Goal: Transaction & Acquisition: Purchase product/service

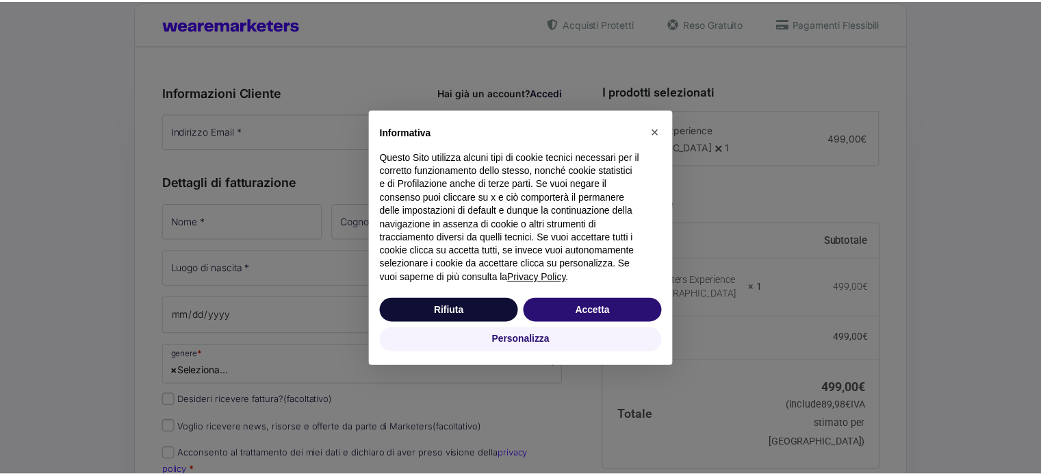
scroll to position [274, 0]
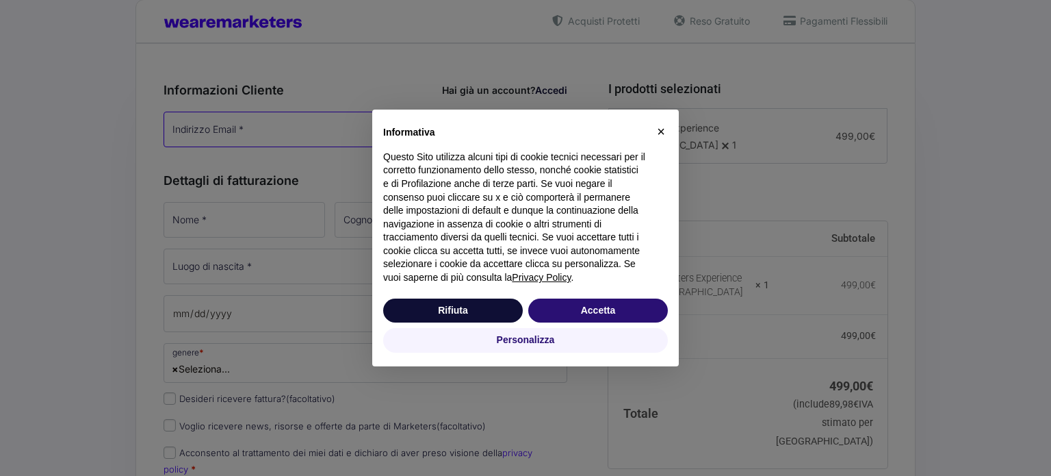
type input "[DOMAIN_NAME][EMAIL_ADDRESS][DOMAIN_NAME]"
click at [660, 132] on span "×" at bounding box center [661, 131] width 8 height 15
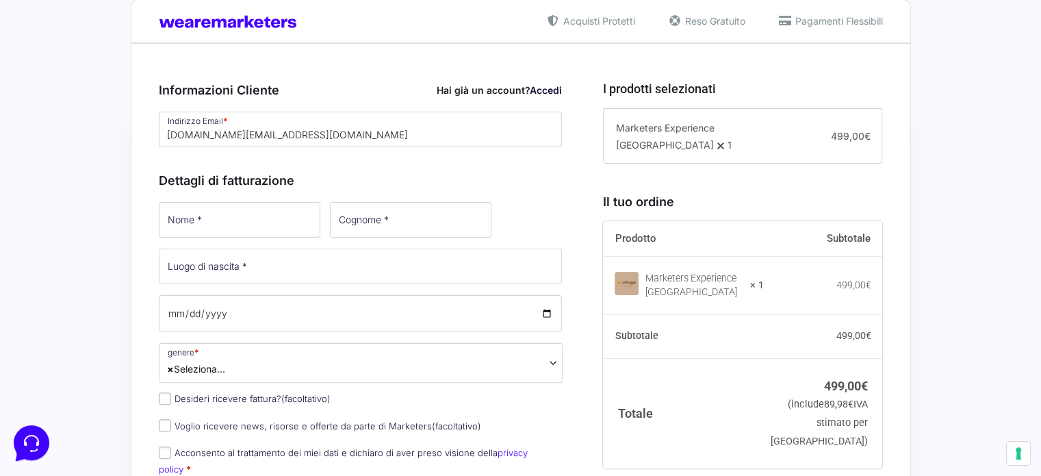
scroll to position [0, 0]
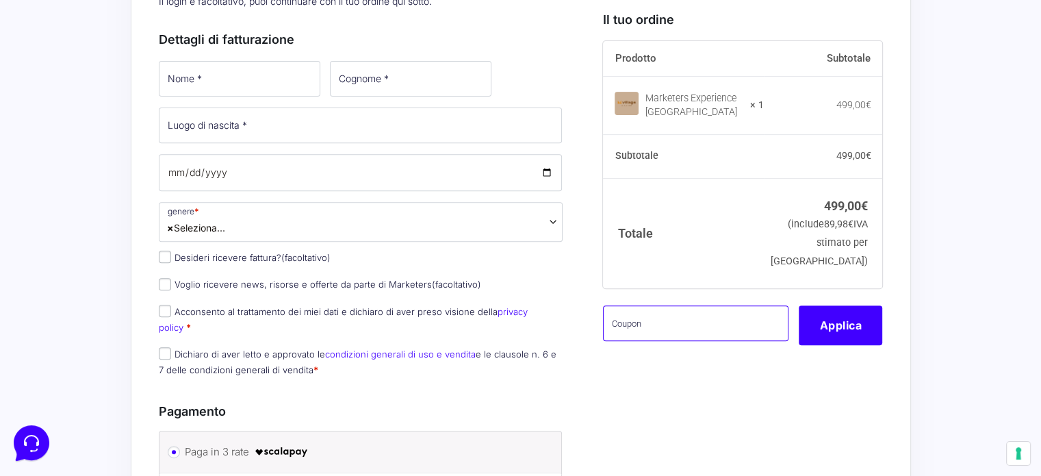
scroll to position [542, 0]
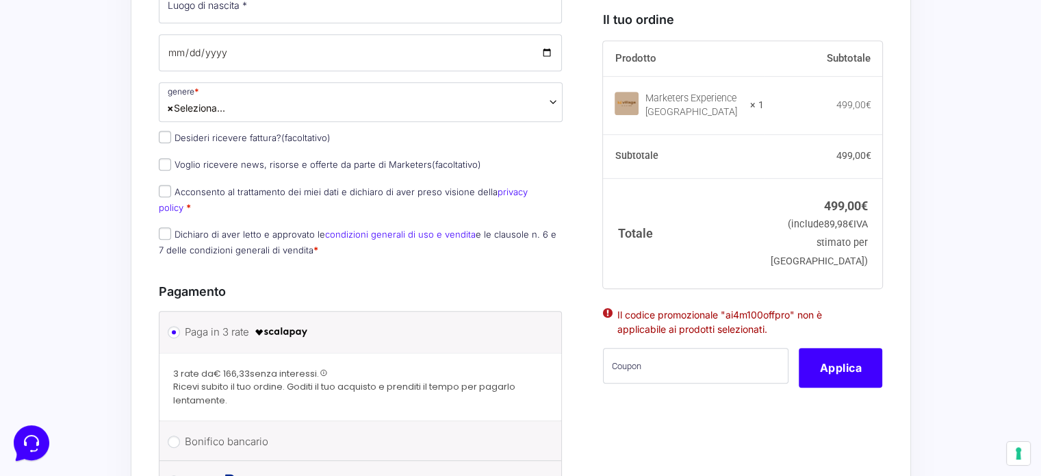
scroll to position [679, 0]
